Goal: Information Seeking & Learning: Learn about a topic

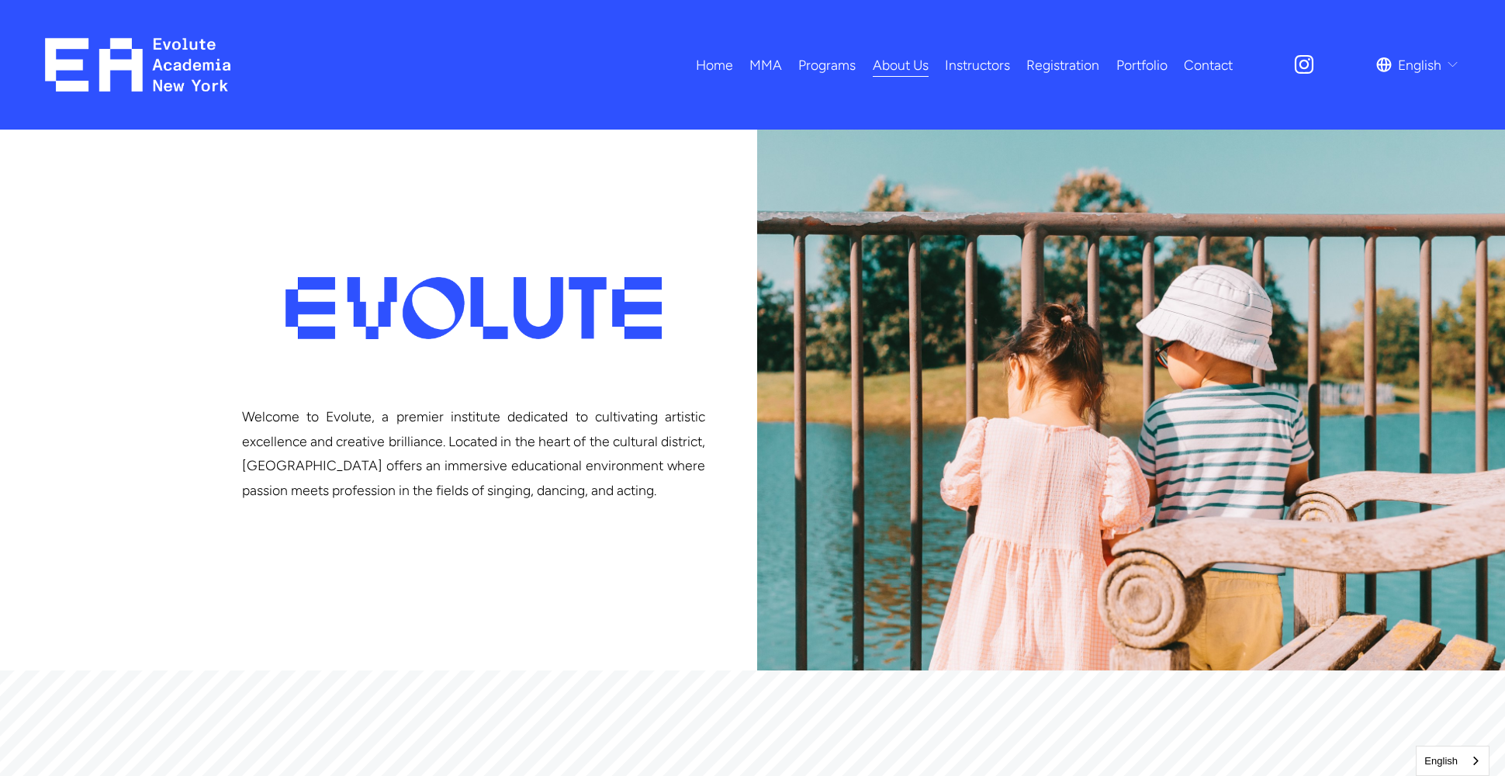
click at [965, 61] on link "Instructors" at bounding box center [977, 64] width 65 height 27
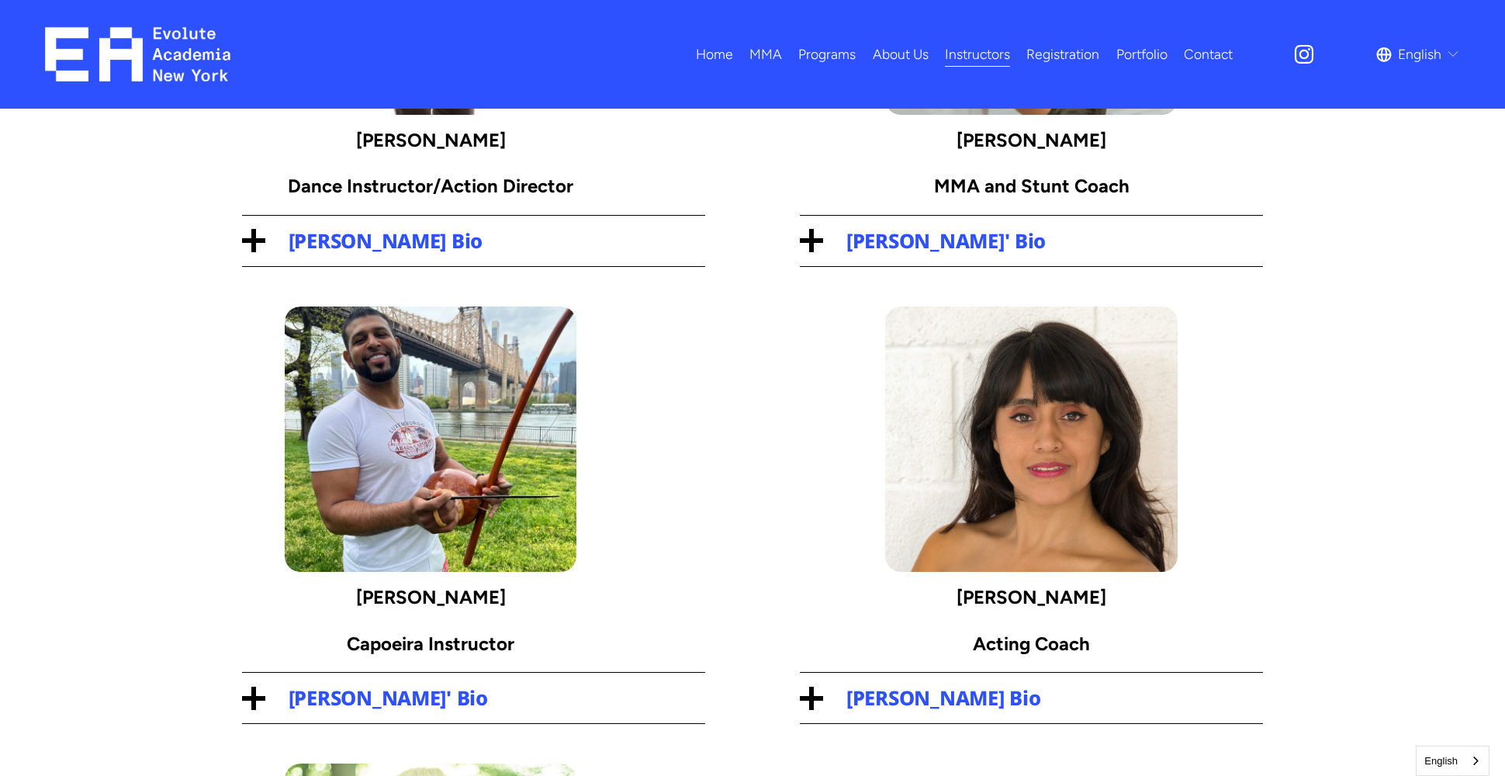
scroll to position [318, 0]
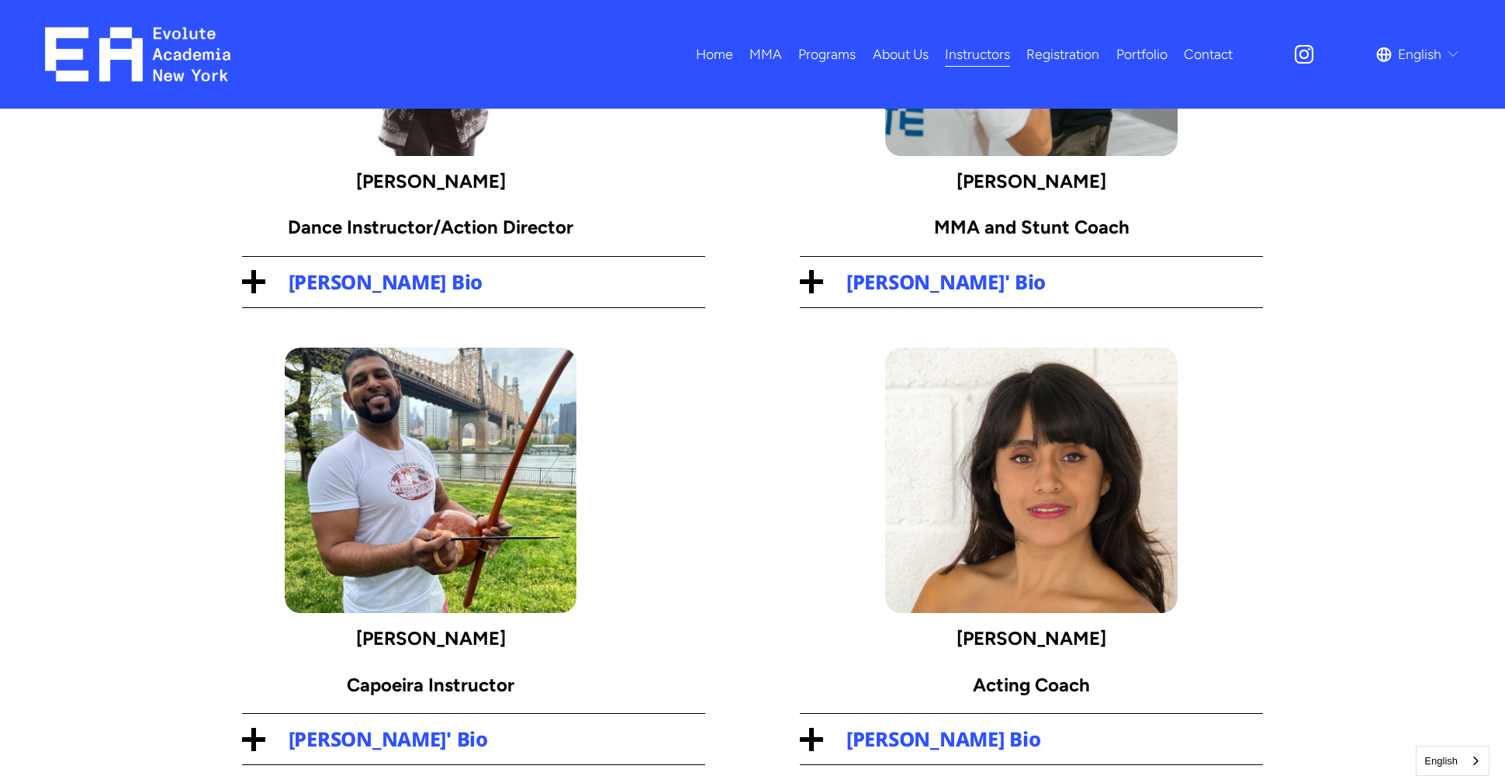
click at [904, 277] on span "Eric Fuchs' Bio" at bounding box center [1043, 281] width 441 height 27
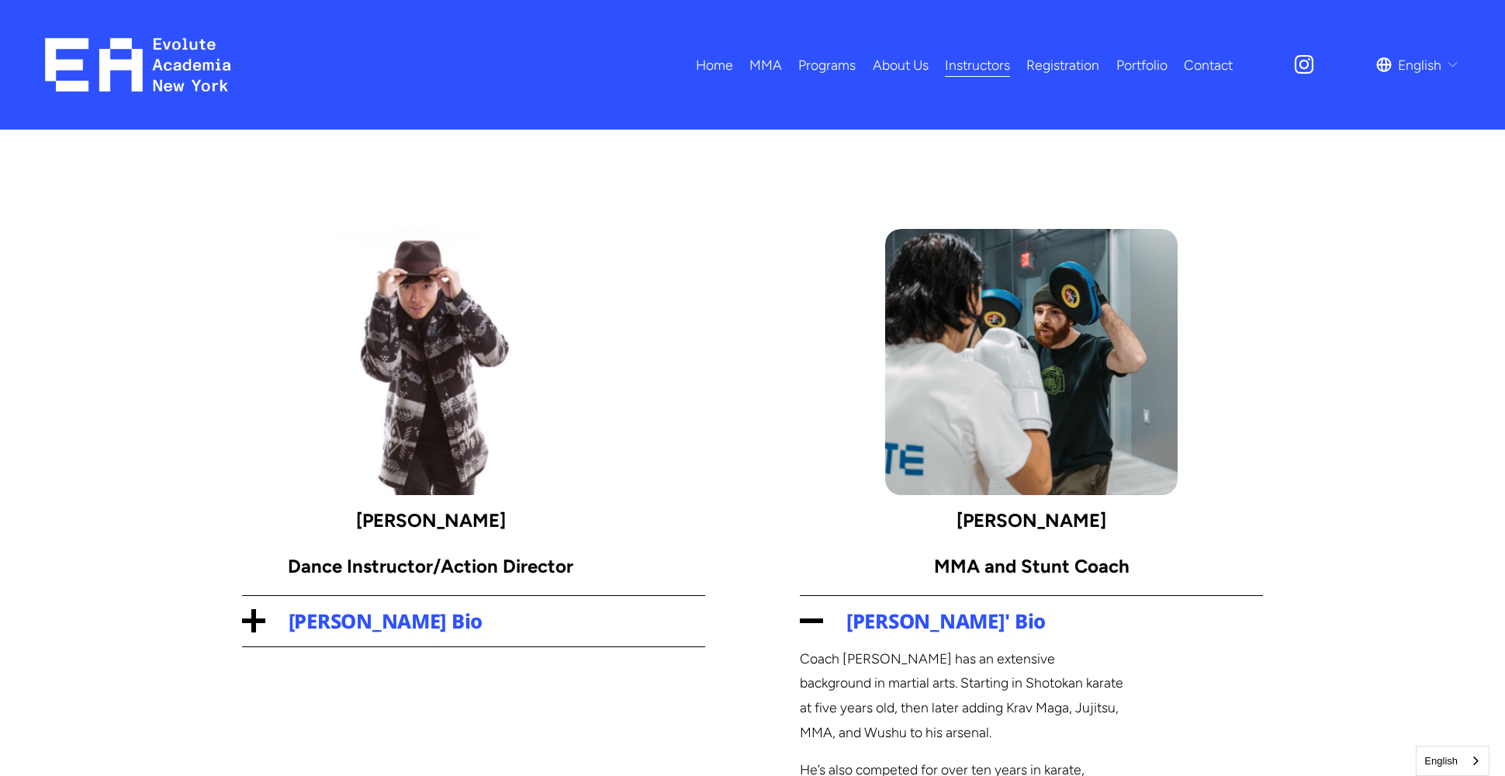
scroll to position [0, 0]
click at [0, 0] on div "Adults MMA Kids MMA" at bounding box center [0, 0] width 0 height 0
click at [0, 0] on span "Adults MMA" at bounding box center [0, 0] width 0 height 0
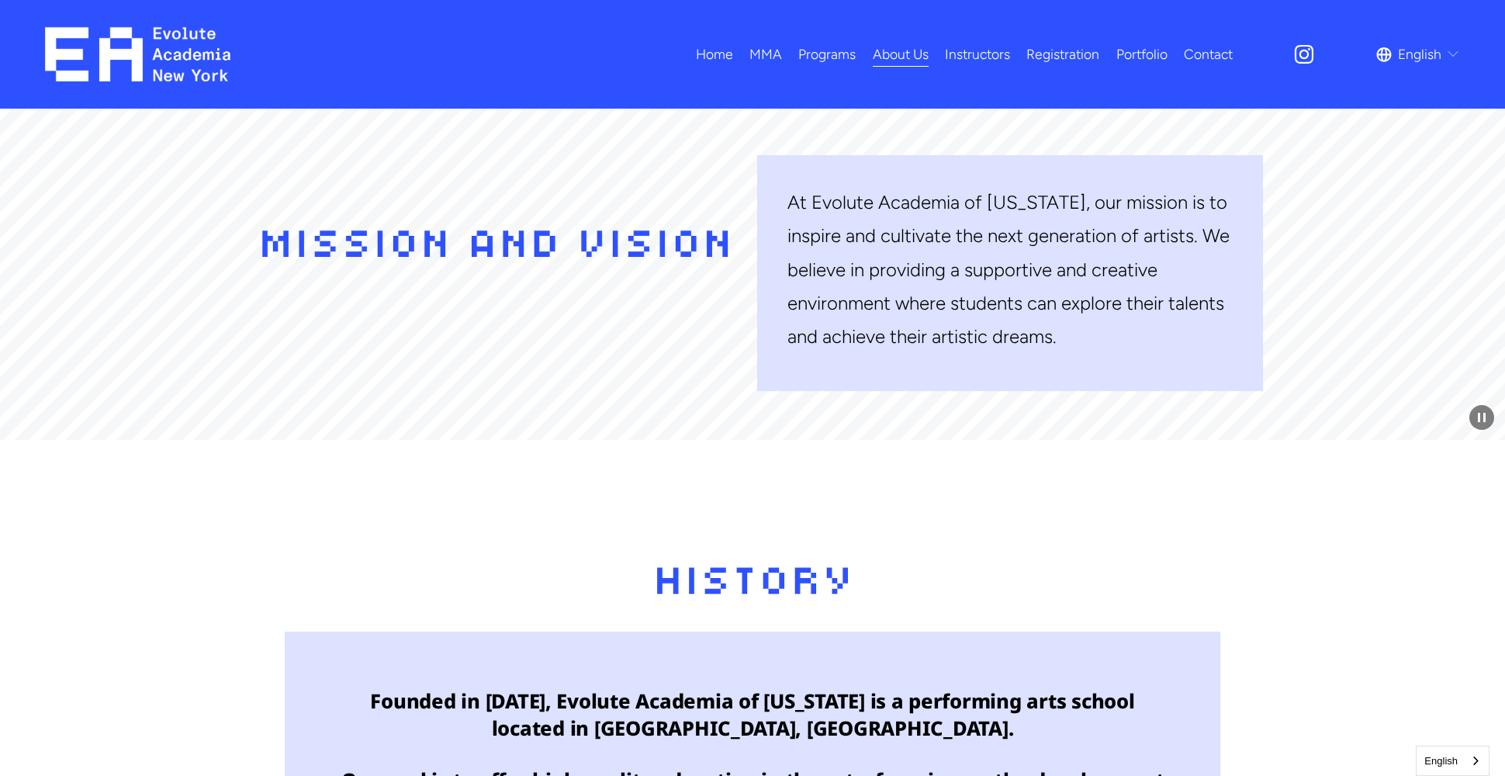
scroll to position [605, 0]
